Goal: Task Accomplishment & Management: Use online tool/utility

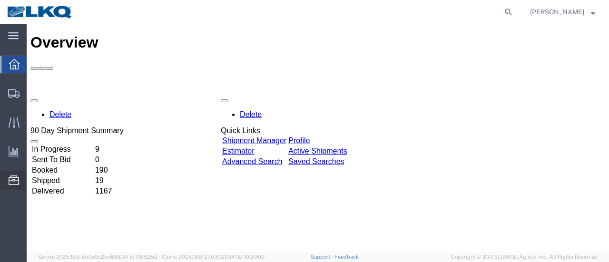
click at [0, 0] on span "Location Appointment" at bounding box center [0, 0] width 0 height 0
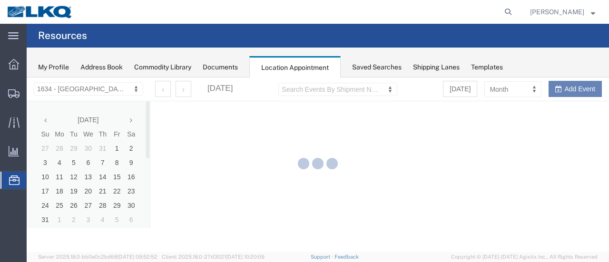
select select "28712"
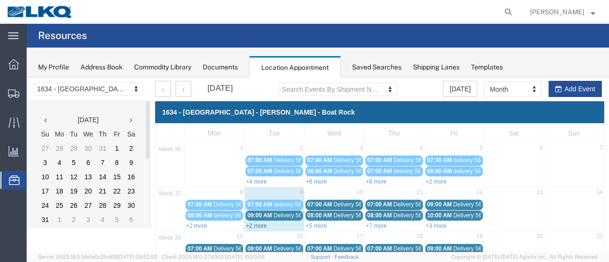
click at [257, 224] on link "+2 more" at bounding box center [256, 226] width 21 height 7
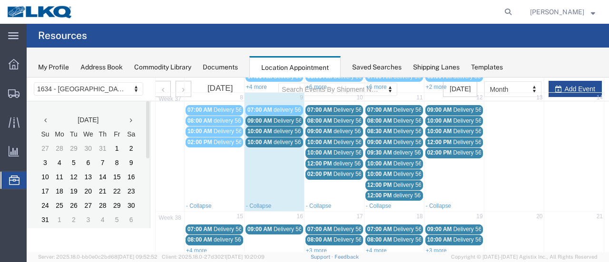
scroll to position [95, 0]
click at [271, 120] on div "09:00 AM Delivery 56383316" at bounding box center [274, 120] width 54 height 7
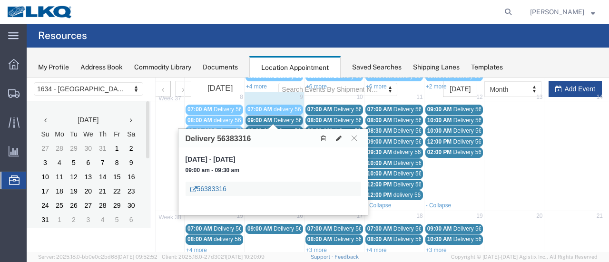
click at [215, 187] on link "56383316" at bounding box center [208, 189] width 36 height 10
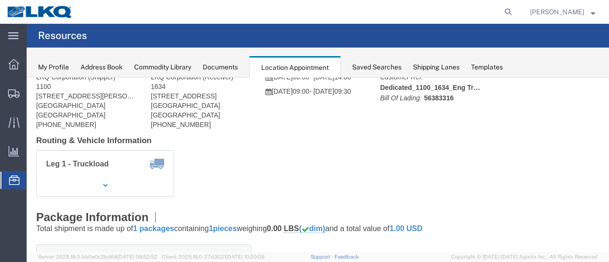
scroll to position [0, 0]
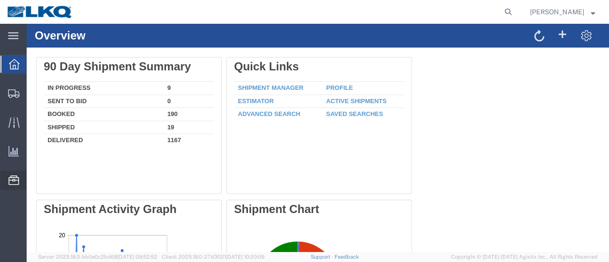
click at [0, 0] on span "Location Appointment" at bounding box center [0, 0] width 0 height 0
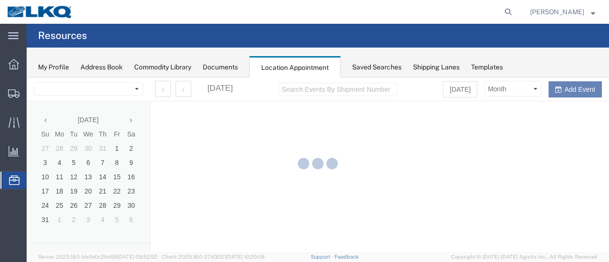
select select "28712"
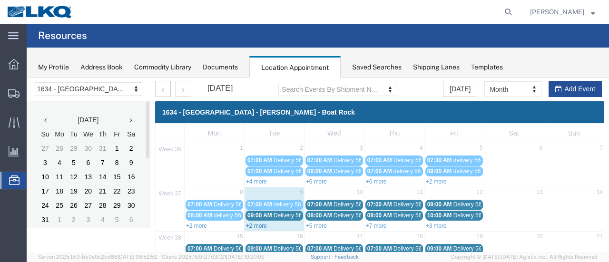
click at [253, 224] on link "+2 more" at bounding box center [256, 226] width 21 height 7
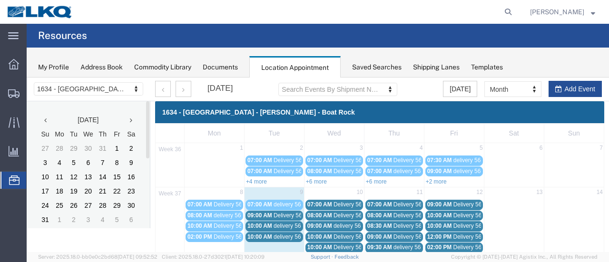
click at [261, 224] on span "10:00 AM" at bounding box center [259, 226] width 25 height 7
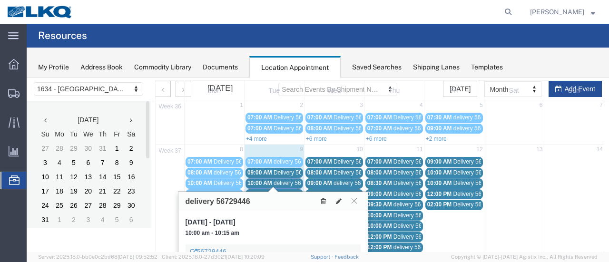
scroll to position [95, 0]
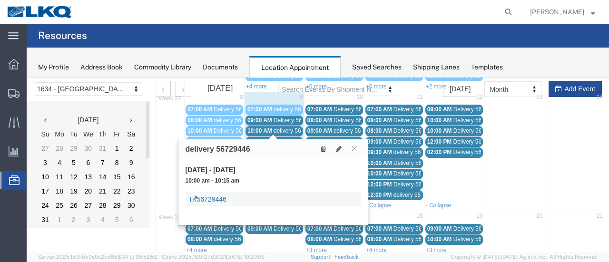
click at [220, 200] on link "56729446" at bounding box center [208, 200] width 36 height 10
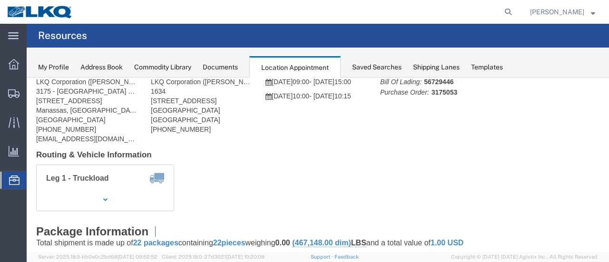
scroll to position [0, 0]
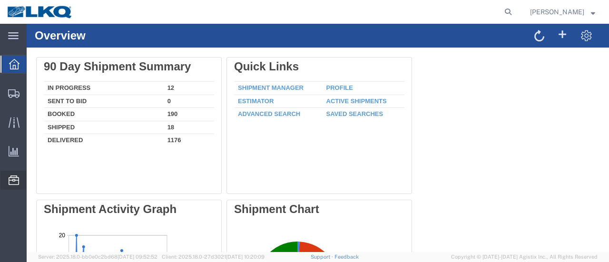
click at [0, 0] on span "Location Appointment" at bounding box center [0, 0] width 0 height 0
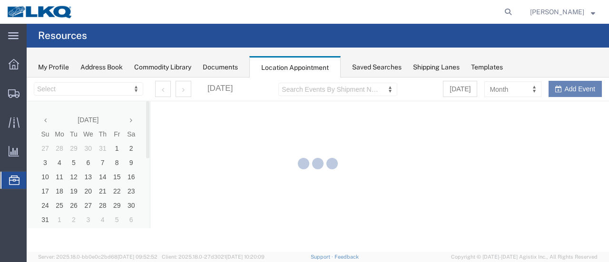
select select "28712"
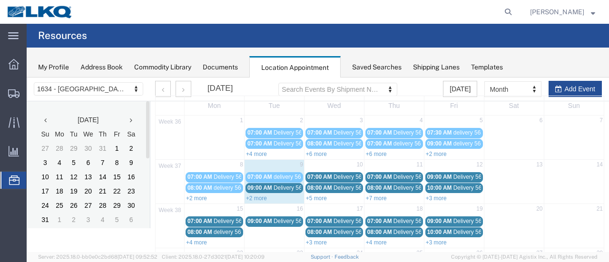
scroll to position [48, 0]
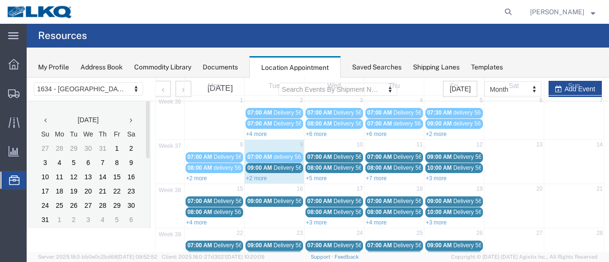
click at [253, 179] on div "+2 more" at bounding box center [273, 178] width 59 height 10
select select "1"
select select
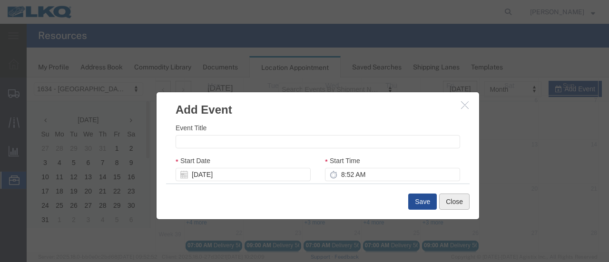
click at [455, 204] on button "Close" at bounding box center [454, 202] width 30 height 16
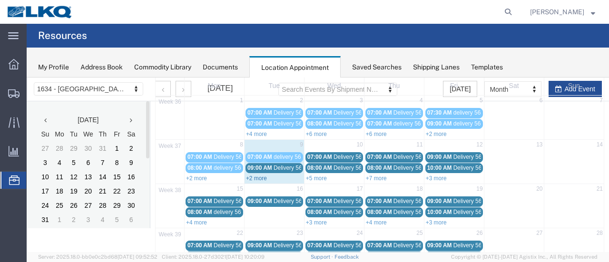
click at [256, 177] on link "+2 more" at bounding box center [256, 178] width 21 height 7
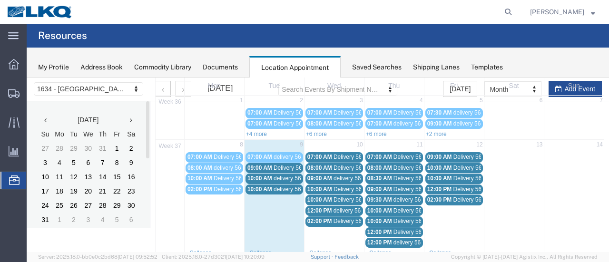
click at [265, 189] on span "10:00 AM" at bounding box center [259, 189] width 25 height 7
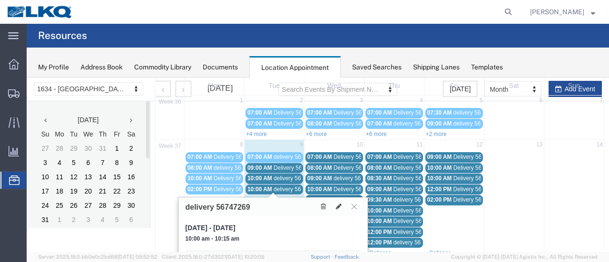
scroll to position [143, 0]
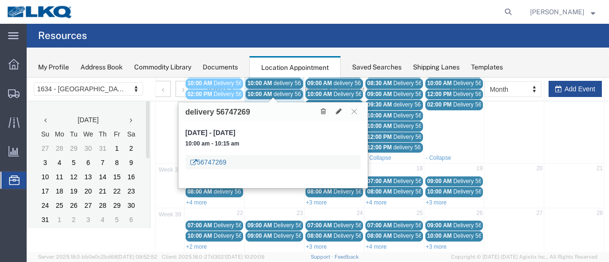
click at [214, 160] on link "56747269" at bounding box center [208, 162] width 36 height 10
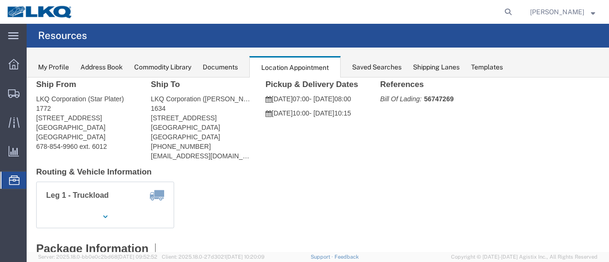
scroll to position [48, 0]
